Goal: Information Seeking & Learning: Learn about a topic

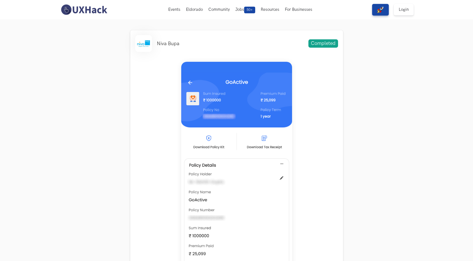
scroll to position [190, 0]
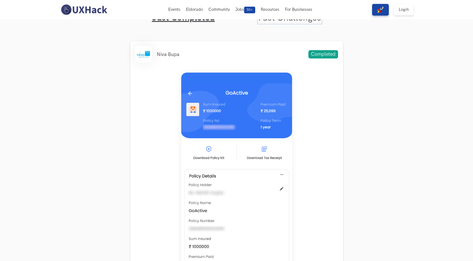
click at [295, 22] on link "Past Challenges" at bounding box center [289, 17] width 63 height 11
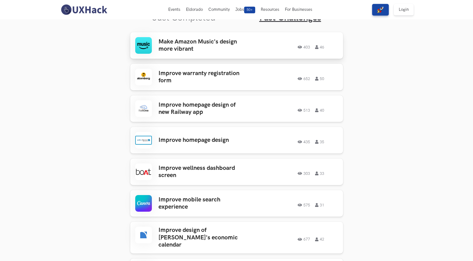
click at [222, 48] on h3 "Make Amazon Music's design more vibrant" at bounding box center [201, 45] width 86 height 15
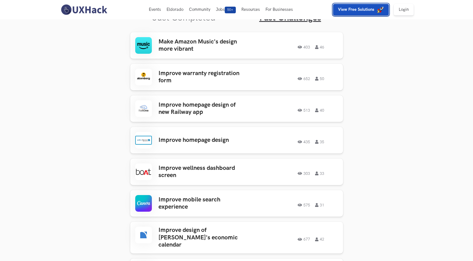
click at [377, 9] on span "View Free Solutions" at bounding box center [357, 9] width 39 height 5
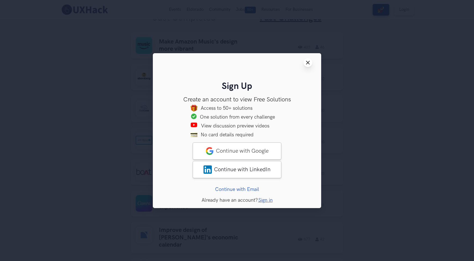
click at [307, 63] on line at bounding box center [307, 62] width 3 height 3
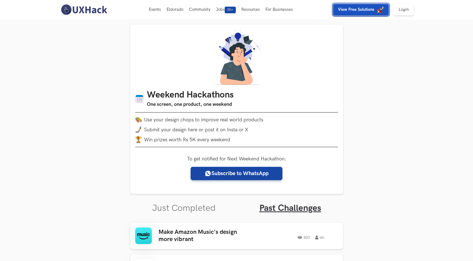
click at [378, 10] on img "button" at bounding box center [380, 9] width 7 height 7
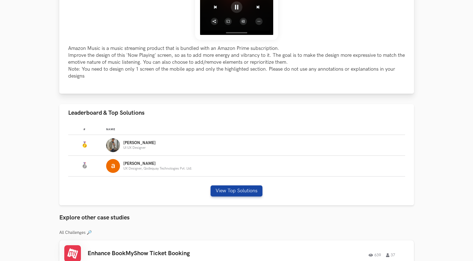
scroll to position [216, 0]
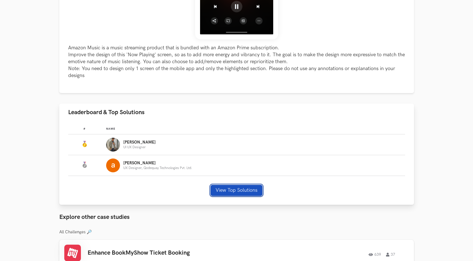
click at [225, 192] on button "View Top Solutions" at bounding box center [236, 190] width 52 height 11
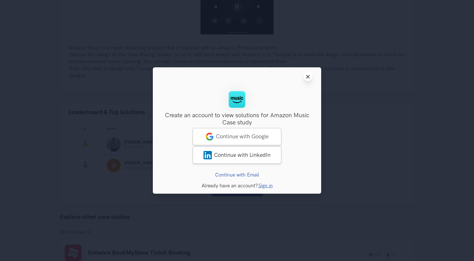
click at [307, 77] on icon "Close modal window" at bounding box center [308, 76] width 4 height 4
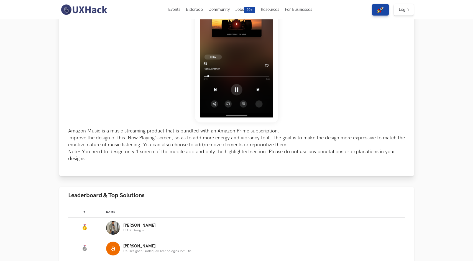
scroll to position [21, 0]
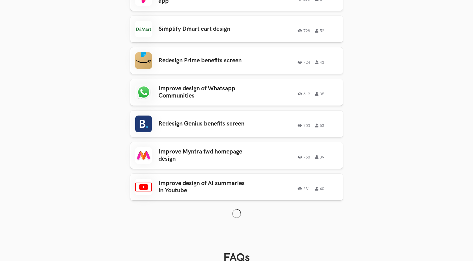
scroll to position [496, 0]
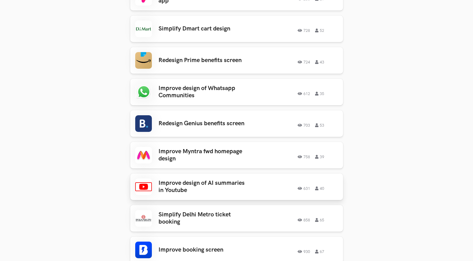
click at [210, 179] on h3 "Improve design of AI summaries in Youtube" at bounding box center [201, 186] width 86 height 15
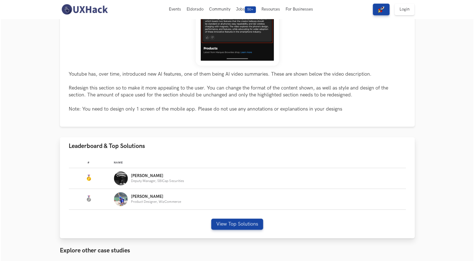
scroll to position [185, 0]
click at [237, 221] on button "View Top Solutions" at bounding box center [236, 223] width 52 height 11
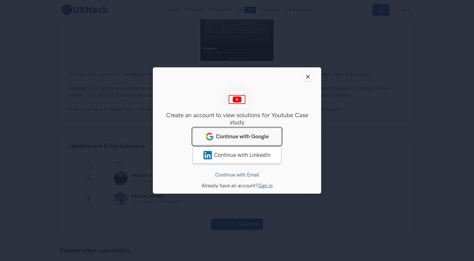
click at [245, 140] on link "Continue with Google" at bounding box center [237, 136] width 89 height 17
